Goal: Task Accomplishment & Management: Manage account settings

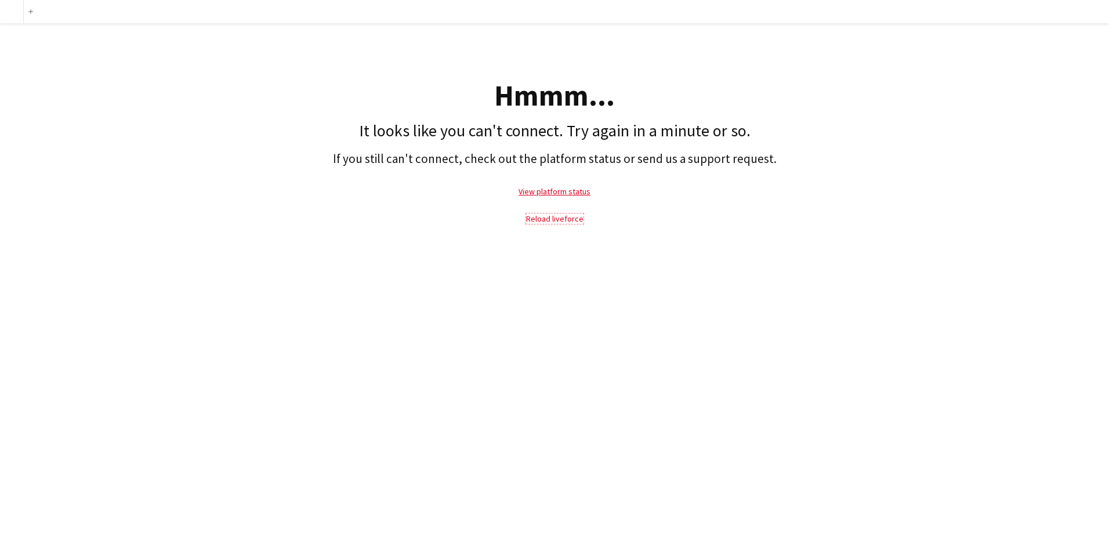
click at [554, 222] on link "Reload liveforce" at bounding box center [554, 219] width 57 height 10
click at [551, 219] on link "Reload liveforce" at bounding box center [554, 219] width 57 height 10
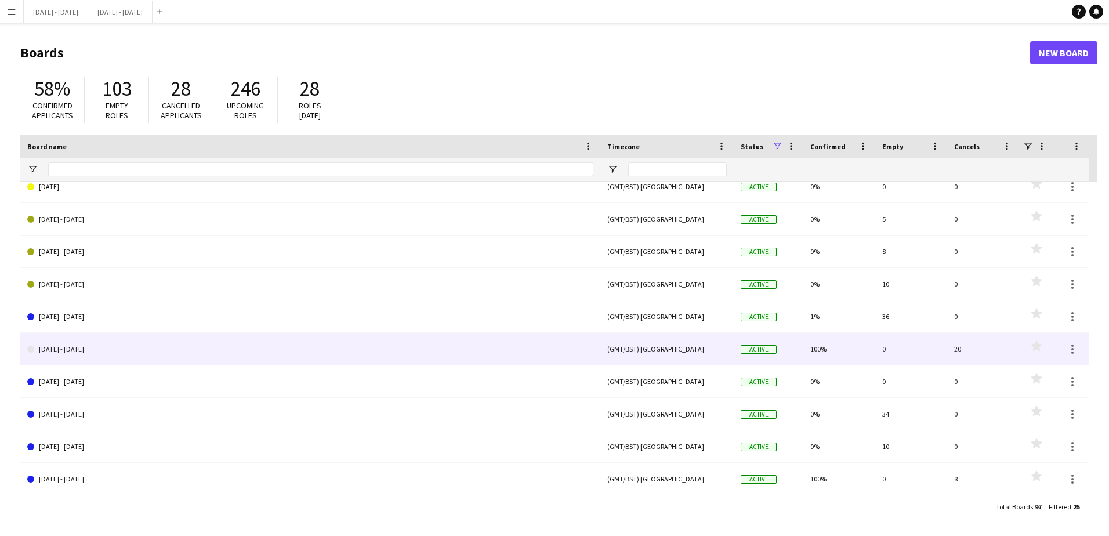
click at [37, 346] on link "[DATE] - [DATE]" at bounding box center [310, 349] width 566 height 32
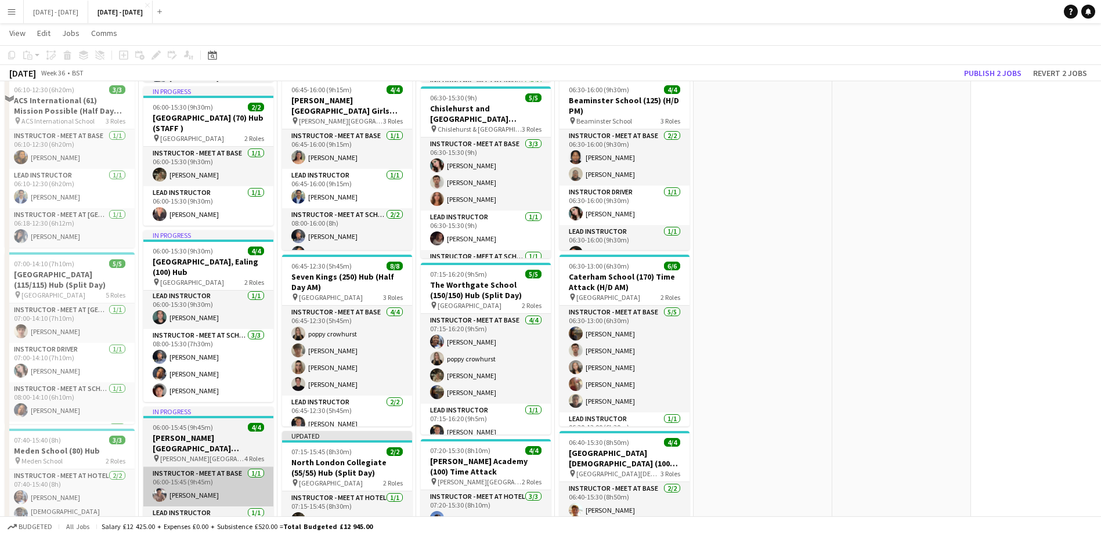
scroll to position [290, 0]
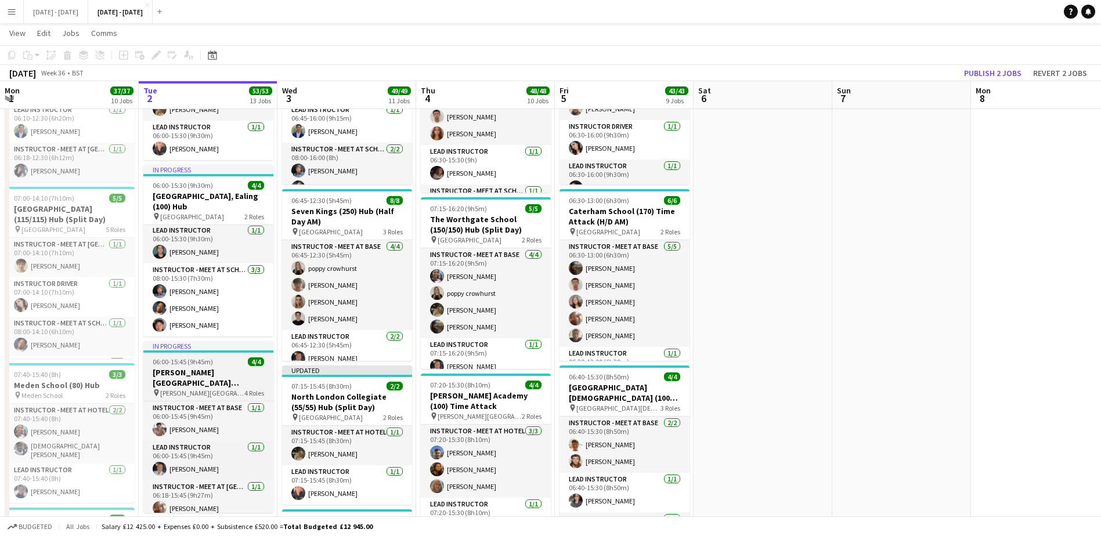
click at [204, 375] on h3 "[PERSON_NAME][GEOGRAPHIC_DATA][PERSON_NAME] (100) Time Attack" at bounding box center [208, 377] width 130 height 21
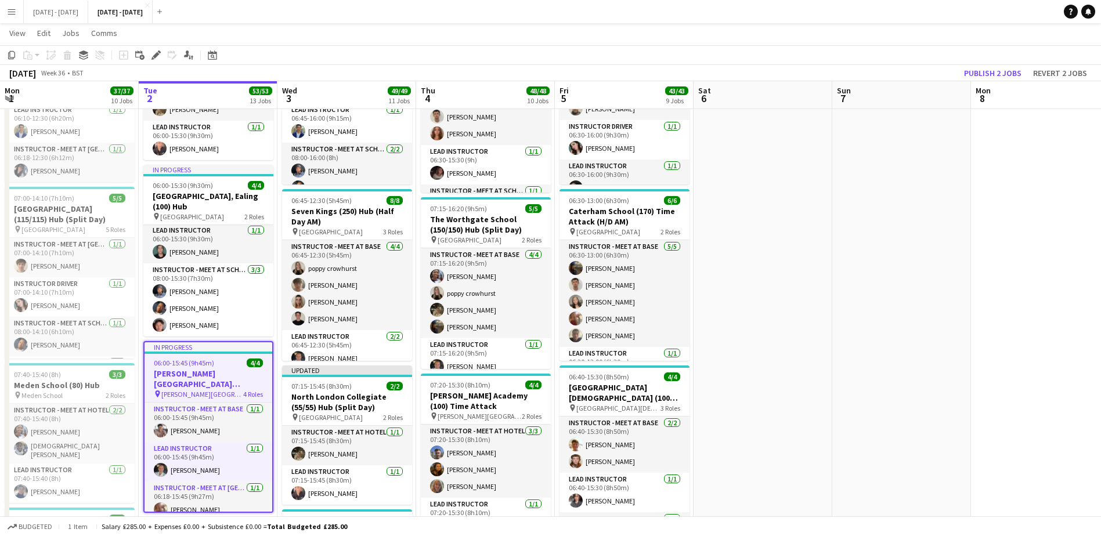
click at [202, 386] on h3 "[PERSON_NAME][GEOGRAPHIC_DATA][PERSON_NAME] (100) Time Attack" at bounding box center [208, 378] width 128 height 21
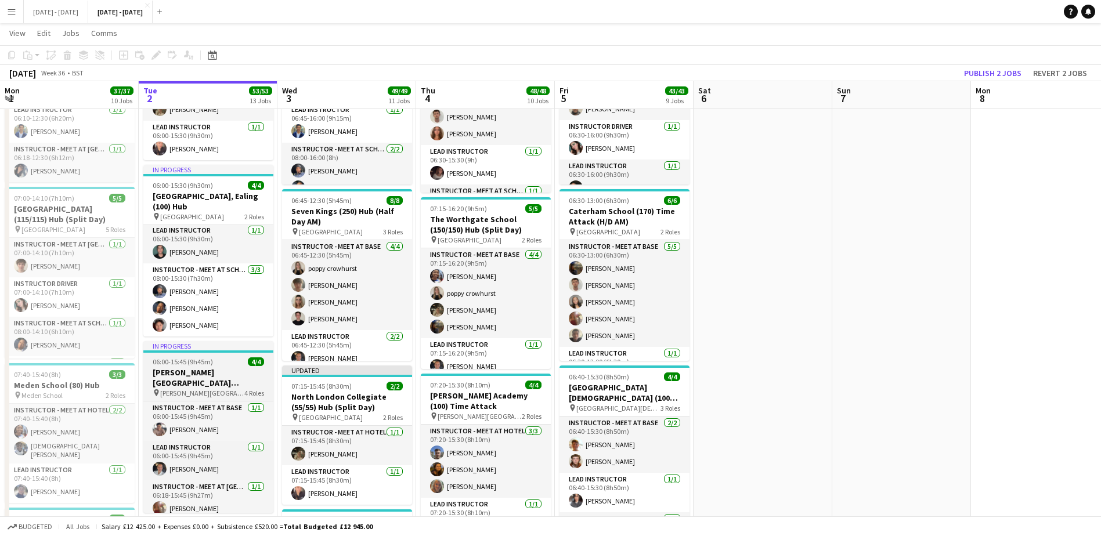
click at [203, 386] on h3 "[PERSON_NAME][GEOGRAPHIC_DATA][PERSON_NAME] (100) Time Attack" at bounding box center [208, 377] width 130 height 21
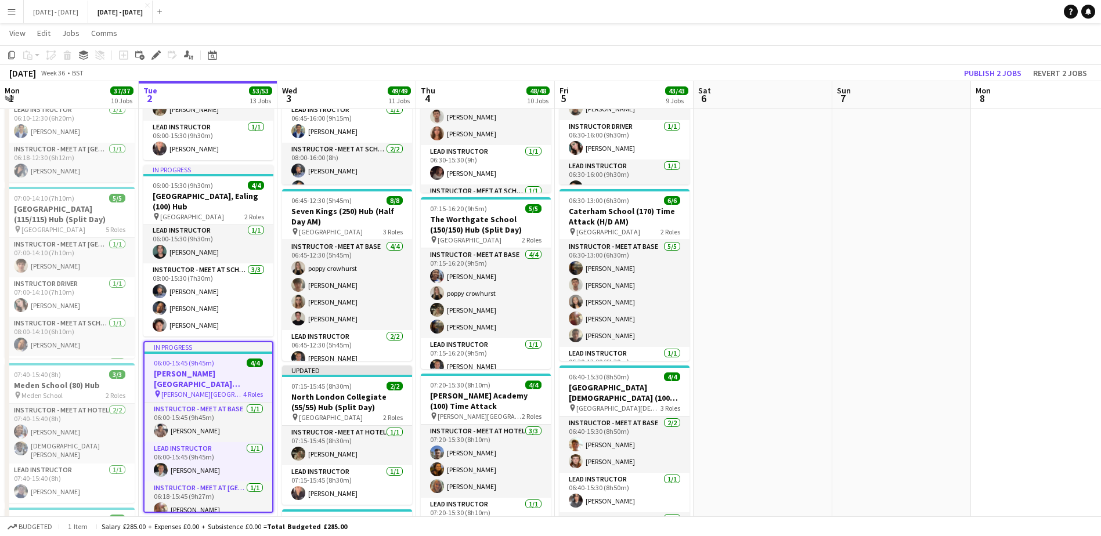
click at [203, 386] on h3 "[PERSON_NAME][GEOGRAPHIC_DATA][PERSON_NAME] (100) Time Attack" at bounding box center [208, 378] width 128 height 21
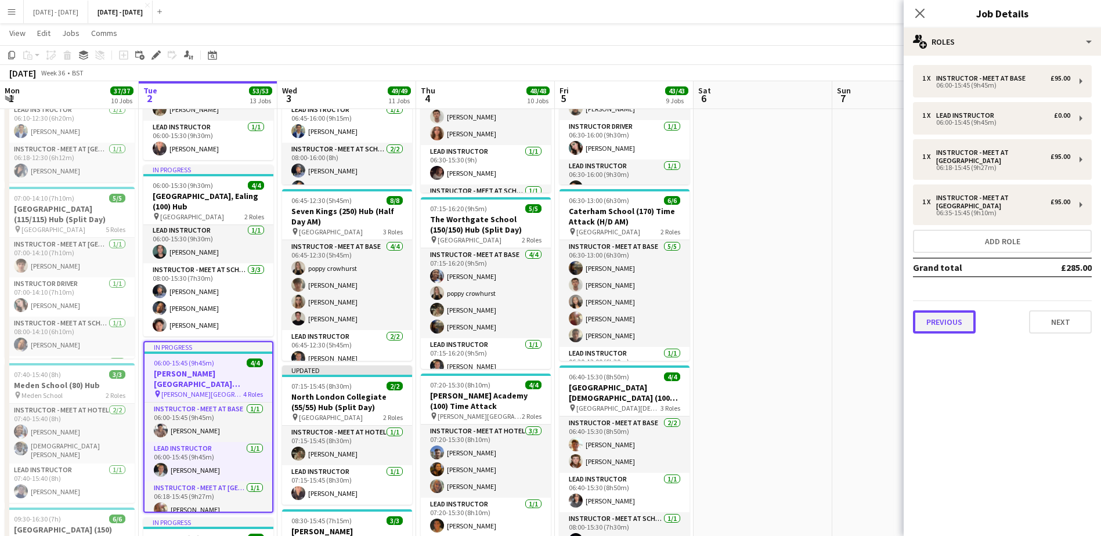
click at [959, 317] on button "Previous" at bounding box center [944, 321] width 63 height 23
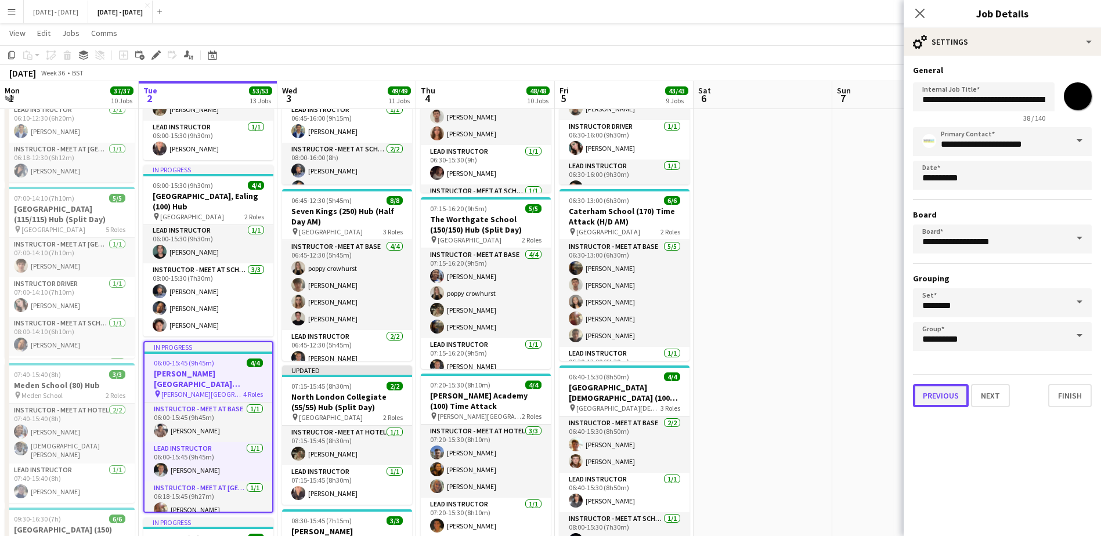
click at [939, 399] on button "Previous" at bounding box center [941, 395] width 56 height 23
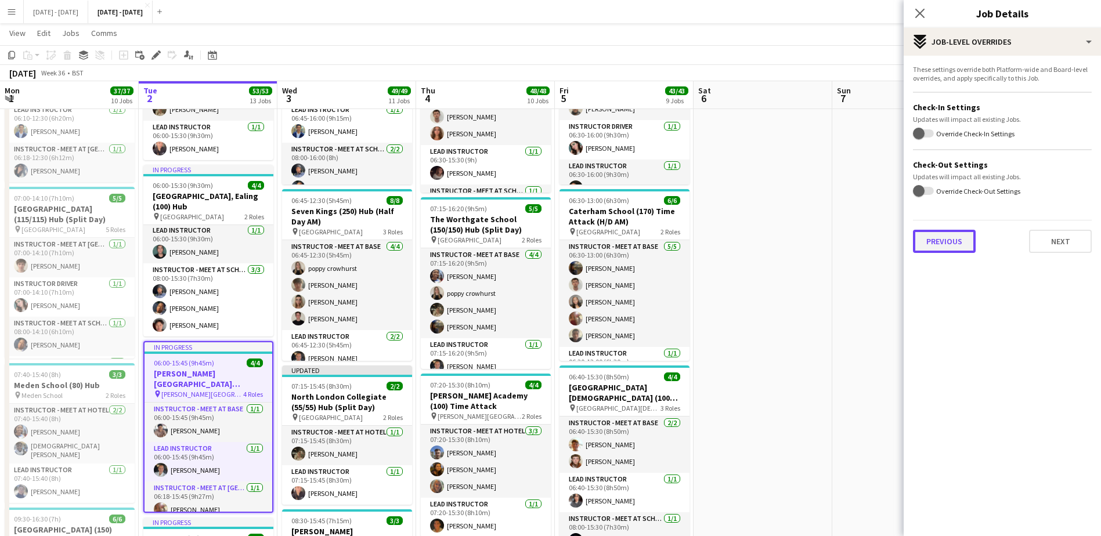
click at [950, 240] on button "Previous" at bounding box center [944, 241] width 63 height 23
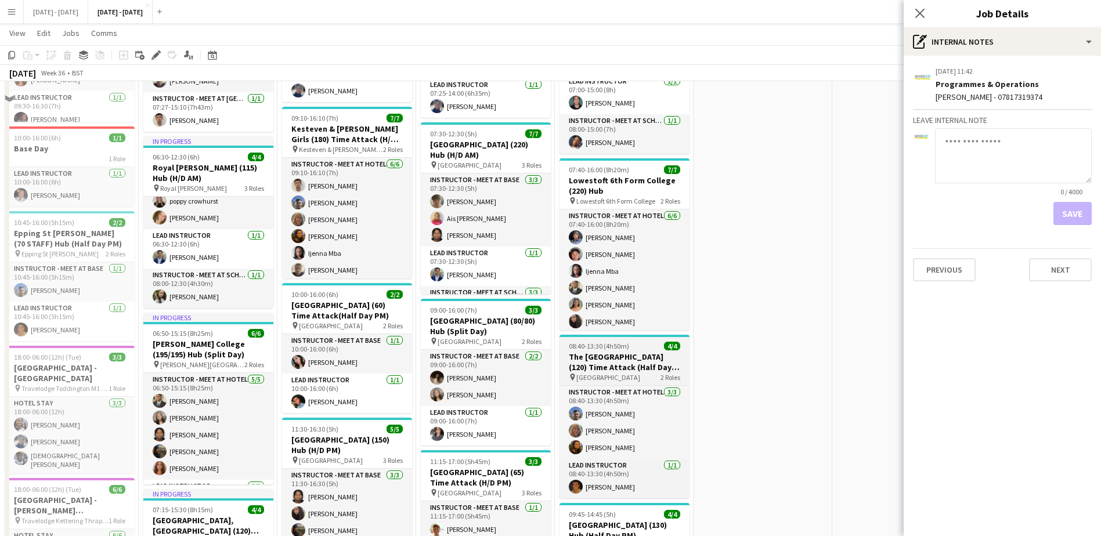
scroll to position [812, 0]
